Goal: Navigation & Orientation: Find specific page/section

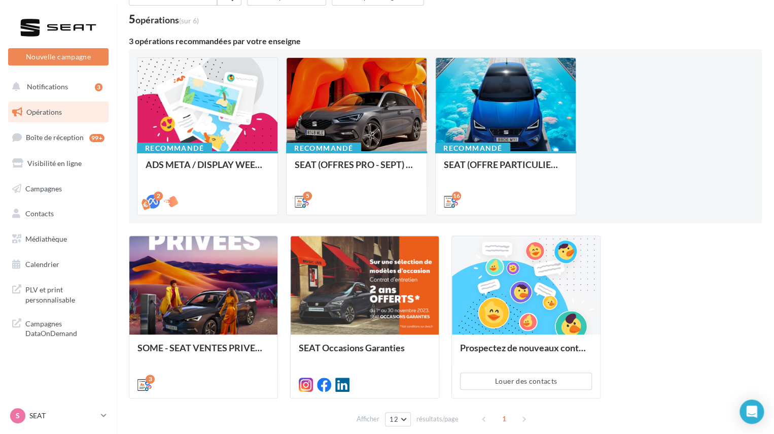
scroll to position [108, 0]
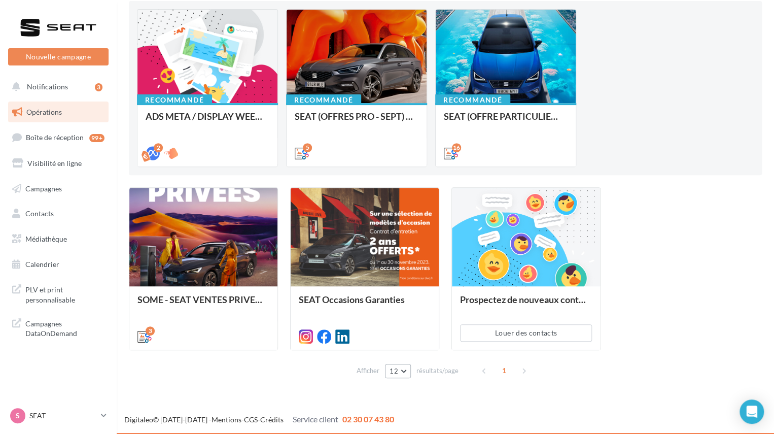
click at [402, 372] on button "12" at bounding box center [398, 371] width 26 height 14
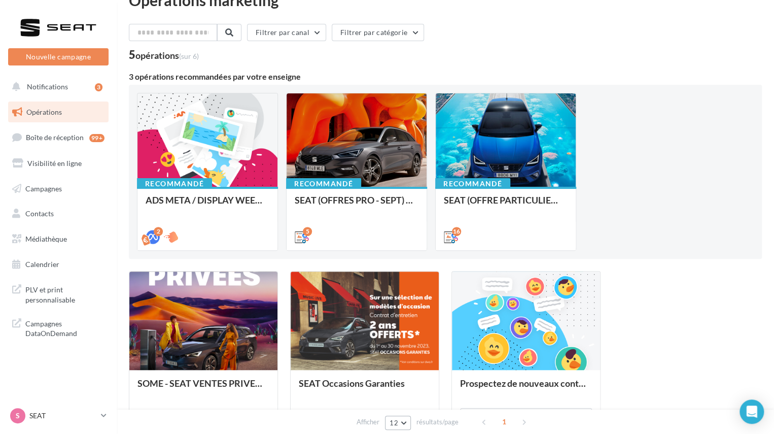
scroll to position [6, 0]
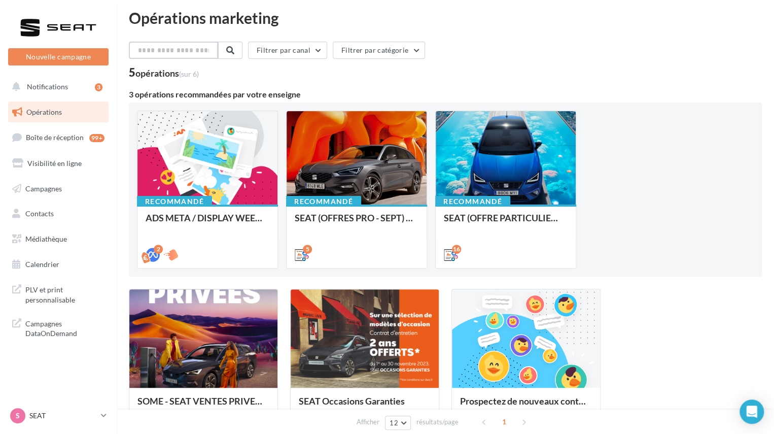
click at [191, 47] on input "text" at bounding box center [173, 50] width 89 height 17
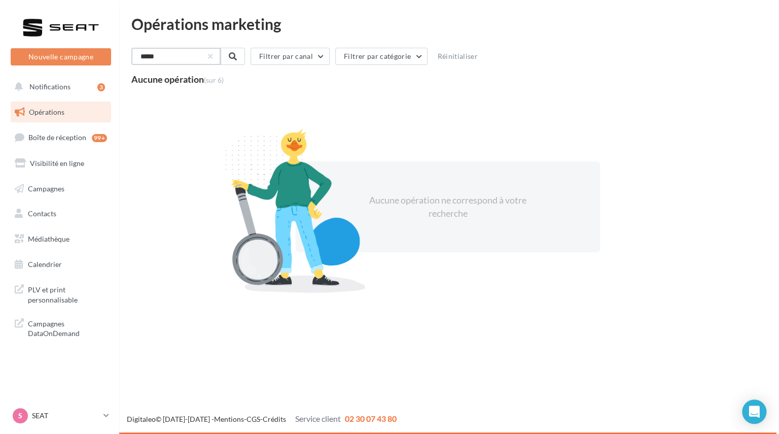
scroll to position [0, 0]
type input "*****"
click at [48, 143] on link "Boîte de réception 99+" at bounding box center [58, 137] width 105 height 22
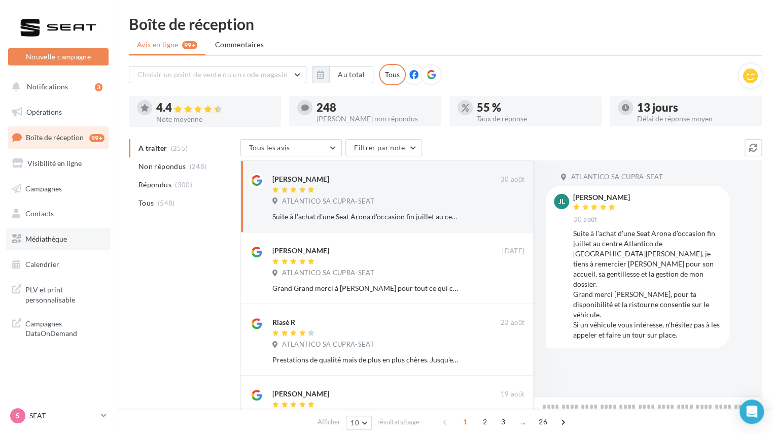
click at [50, 245] on link "Médiathèque" at bounding box center [58, 238] width 105 height 21
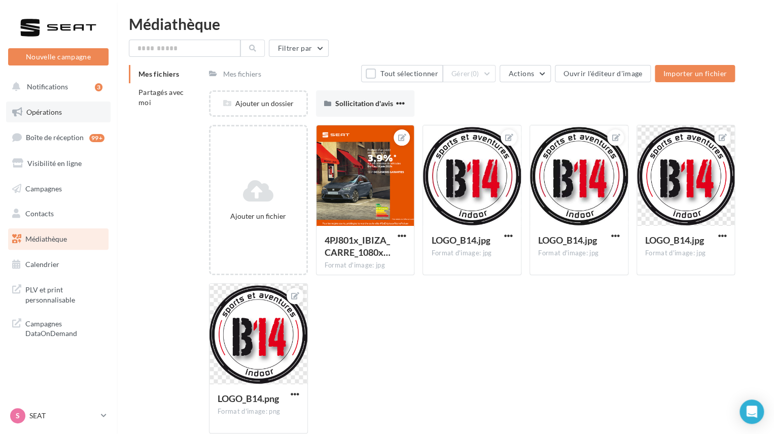
click at [47, 115] on span "Opérations" at bounding box center [44, 112] width 36 height 9
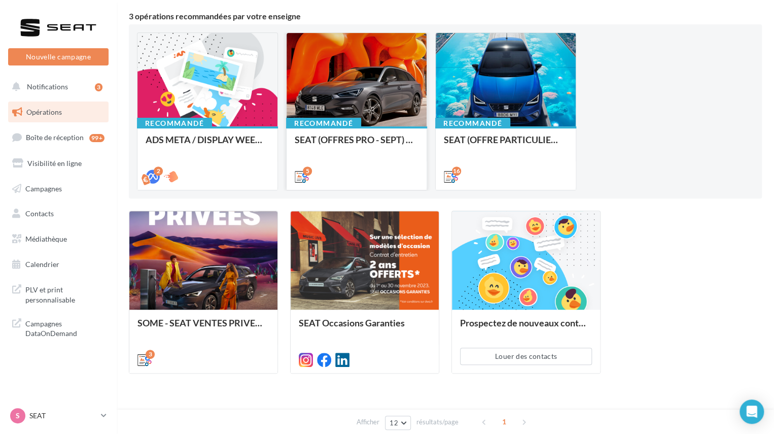
scroll to position [108, 0]
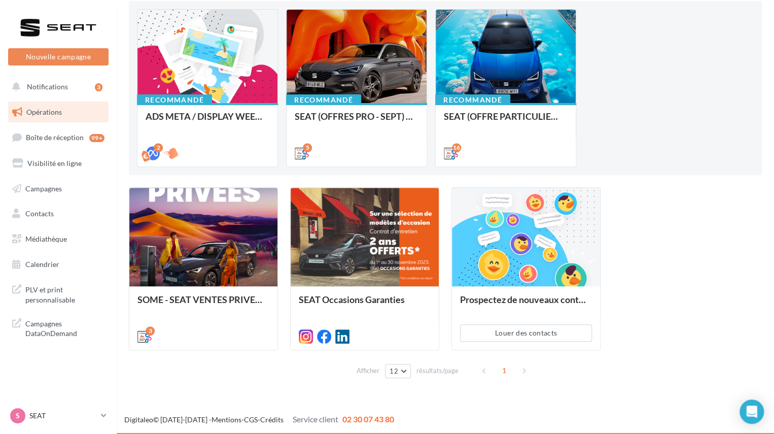
click at [526, 371] on div "1" at bounding box center [505, 370] width 58 height 16
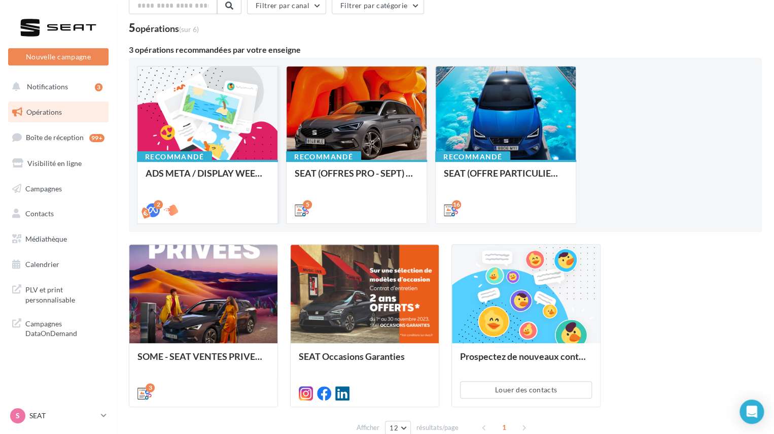
scroll to position [0, 0]
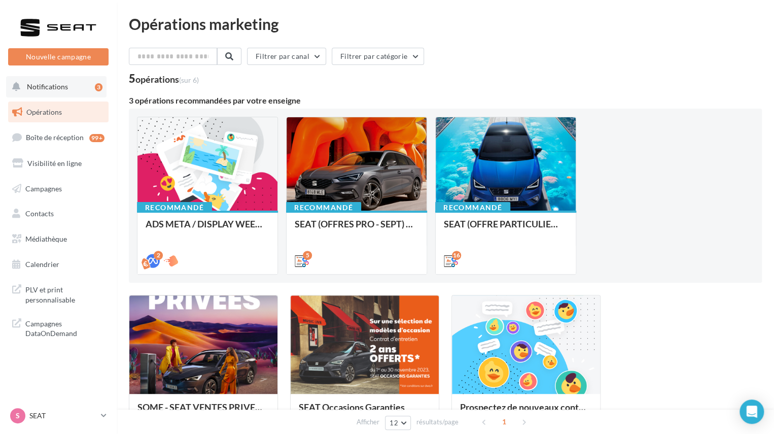
click at [48, 88] on span "Notifications" at bounding box center [47, 86] width 41 height 9
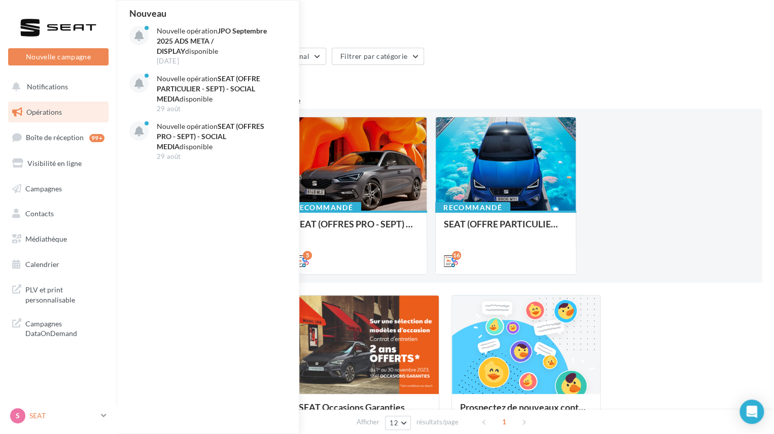
click at [97, 417] on link "S SEAT SEAT-STE-[PERSON_NAME]-[GEOGRAPHIC_DATA]" at bounding box center [58, 415] width 100 height 19
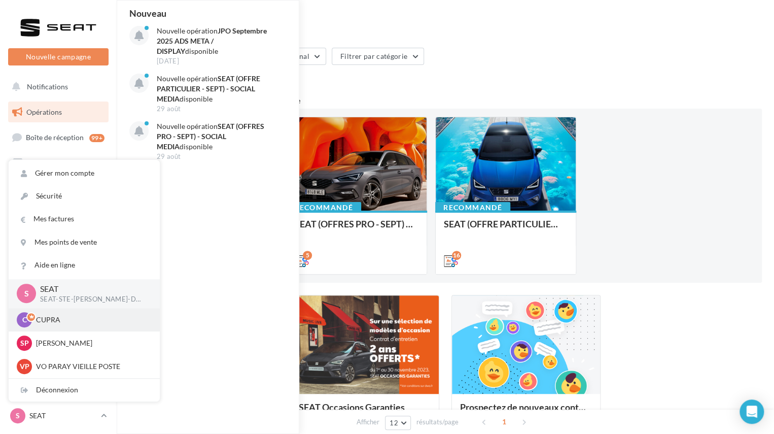
click at [48, 319] on p "CUPRA" at bounding box center [92, 320] width 112 height 10
